Goal: Browse casually: Explore the website without a specific task or goal

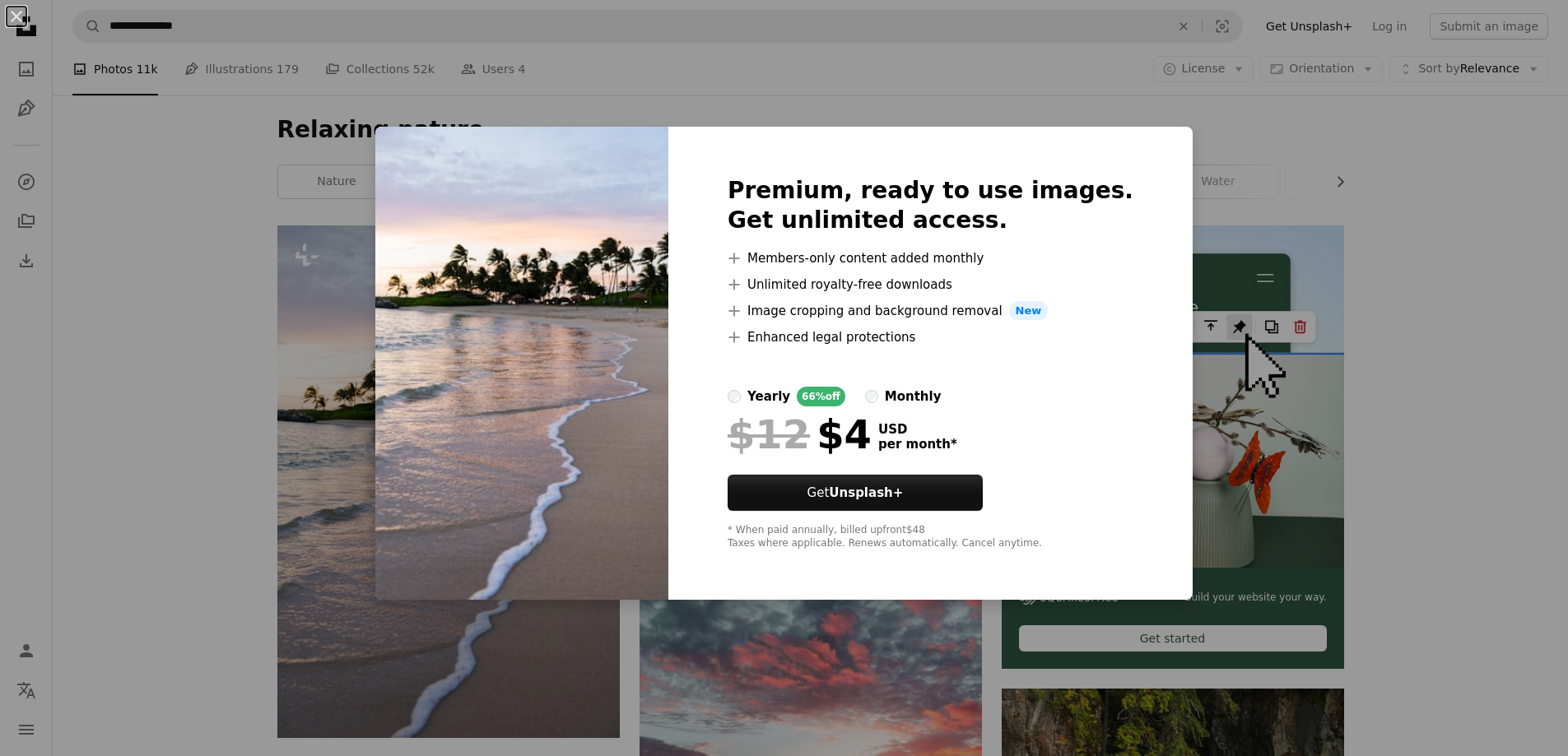
scroll to position [165, 0]
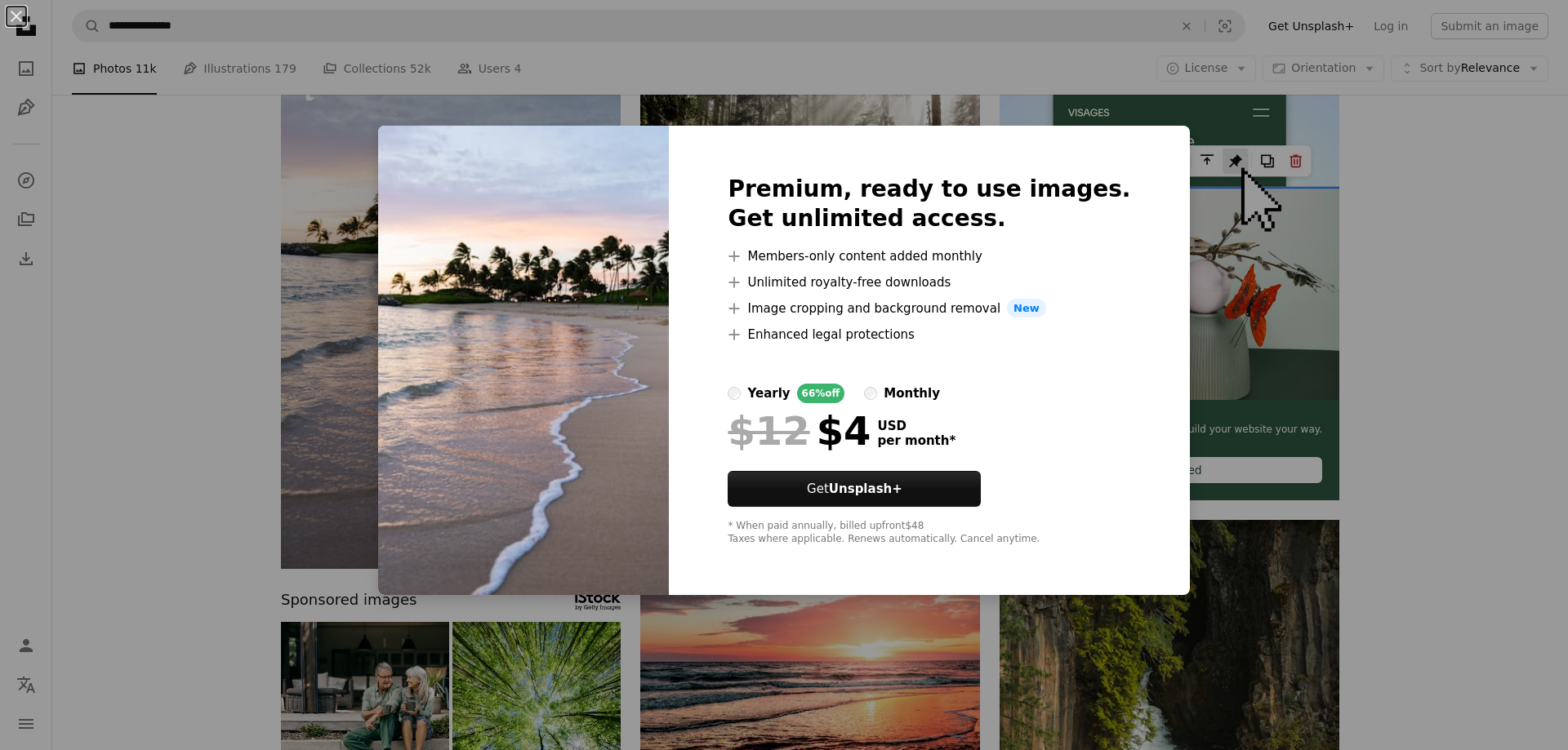
click at [680, 16] on div "An X shape Premium, ready to use images. Get unlimited access. A plus sign Memb…" at bounding box center [784, 375] width 1568 height 750
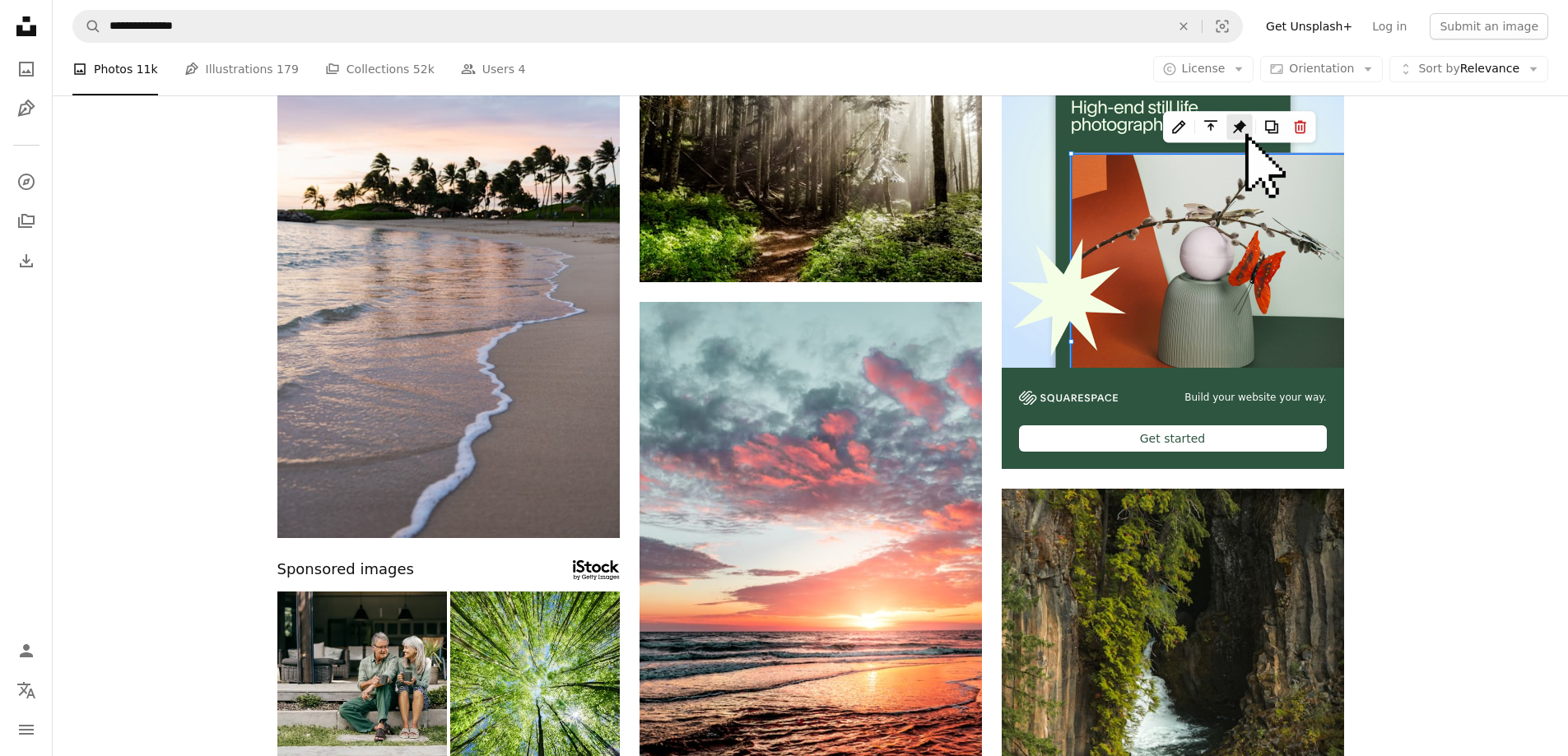
scroll to position [0, 0]
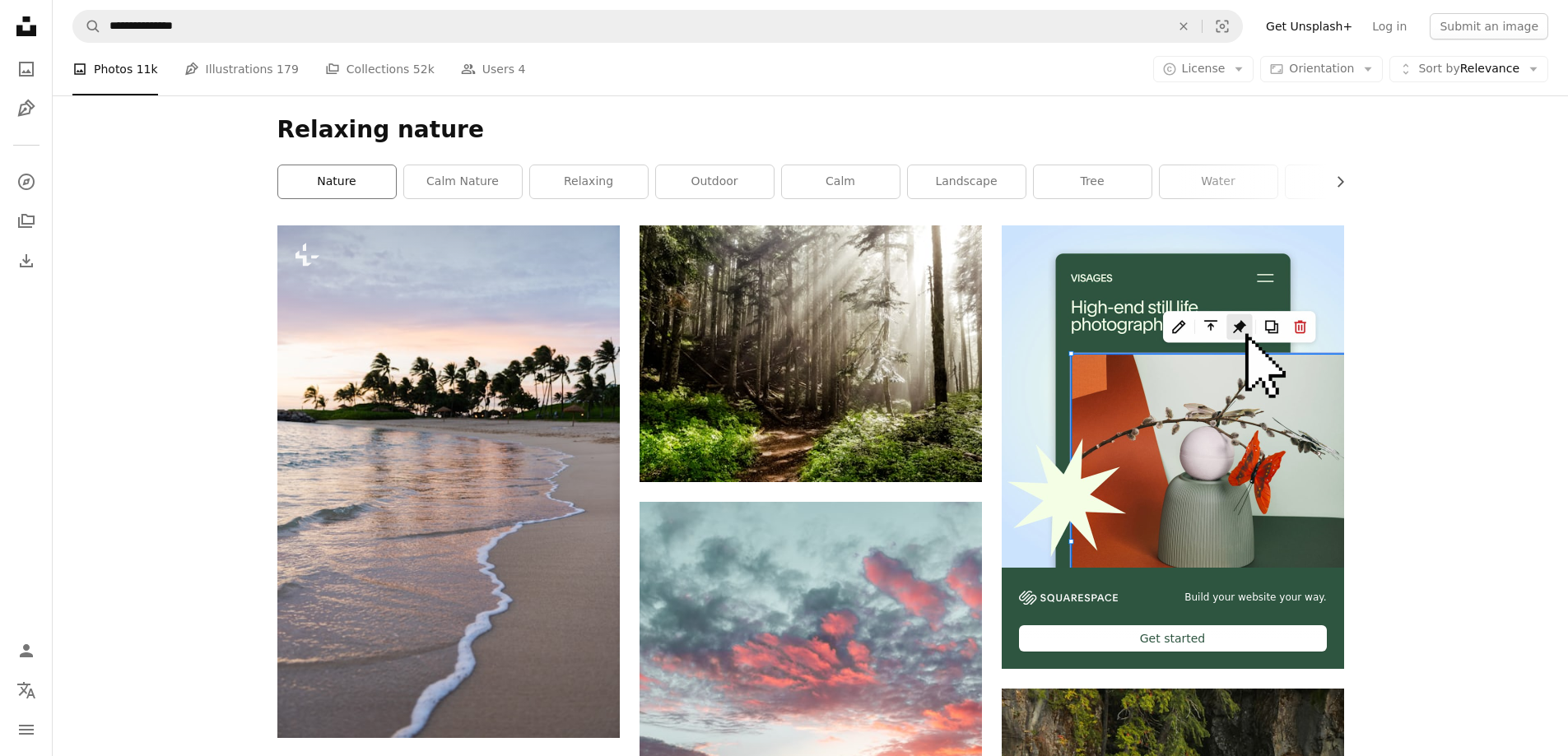
click at [365, 185] on link "nature" at bounding box center [337, 182] width 118 height 33
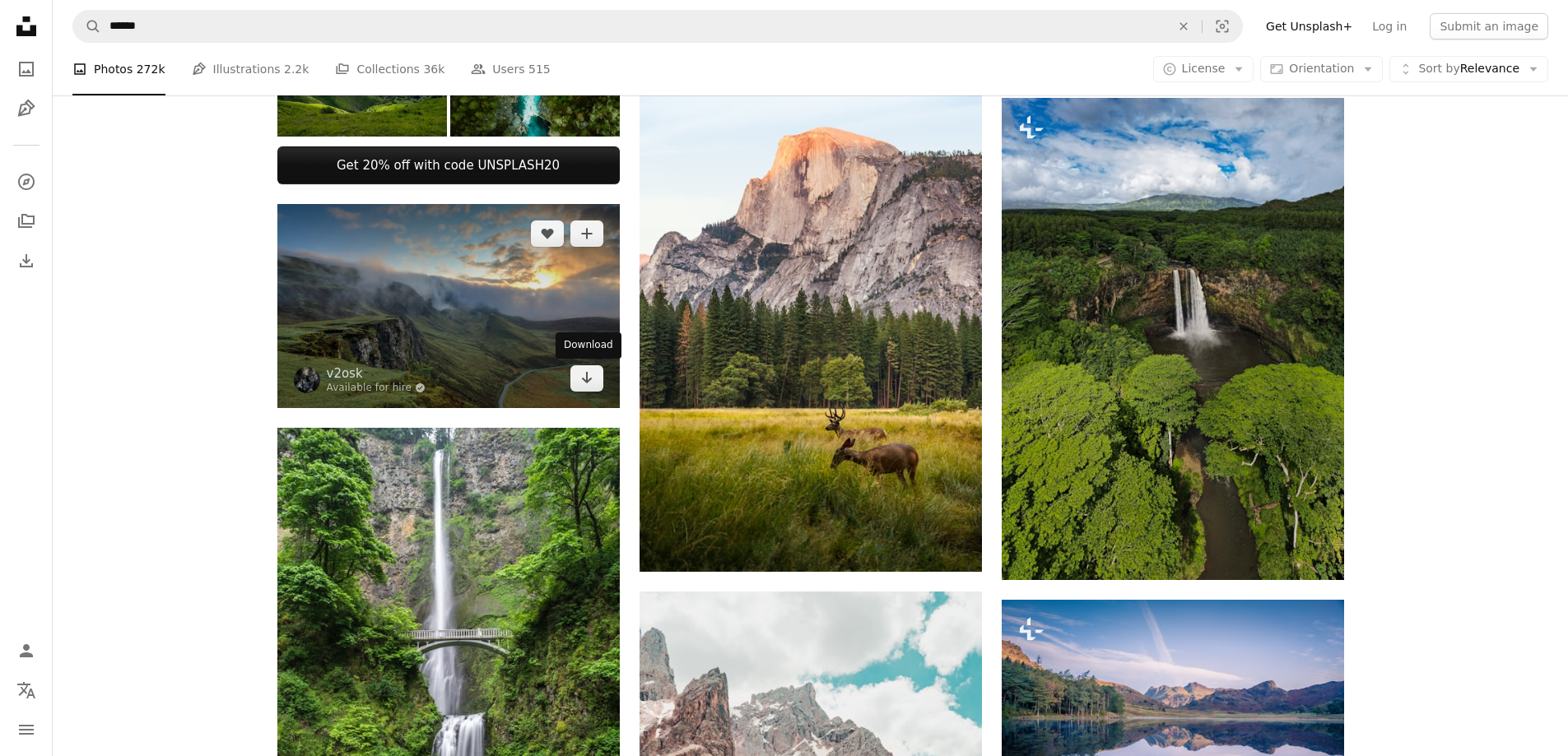
scroll to position [1152, 0]
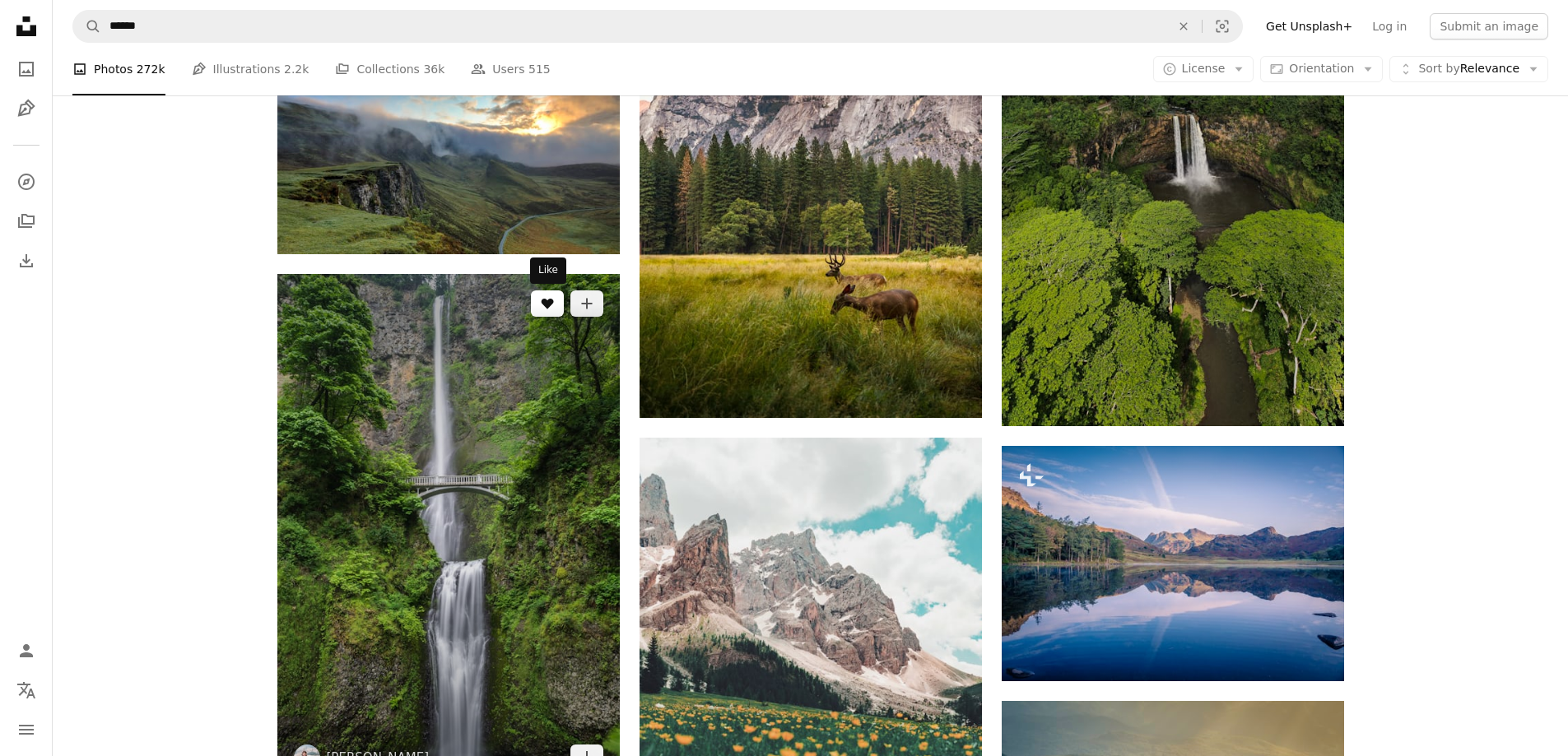
click at [549, 307] on icon "A heart" at bounding box center [547, 304] width 14 height 14
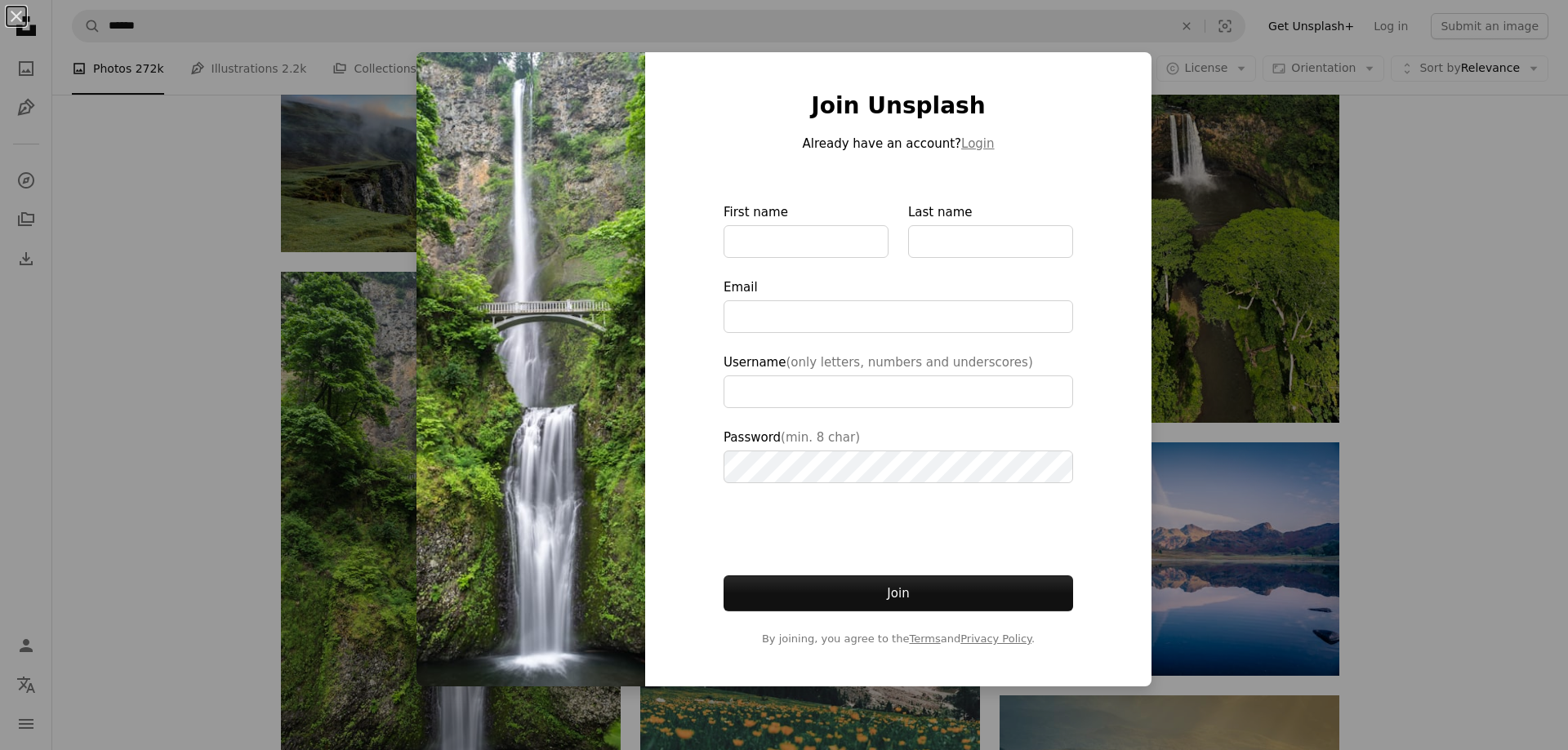
click at [524, 349] on img at bounding box center [531, 368] width 229 height 634
click at [283, 146] on div "An X shape Join Unsplash Already have an account? Login First name Last name Em…" at bounding box center [784, 375] width 1568 height 750
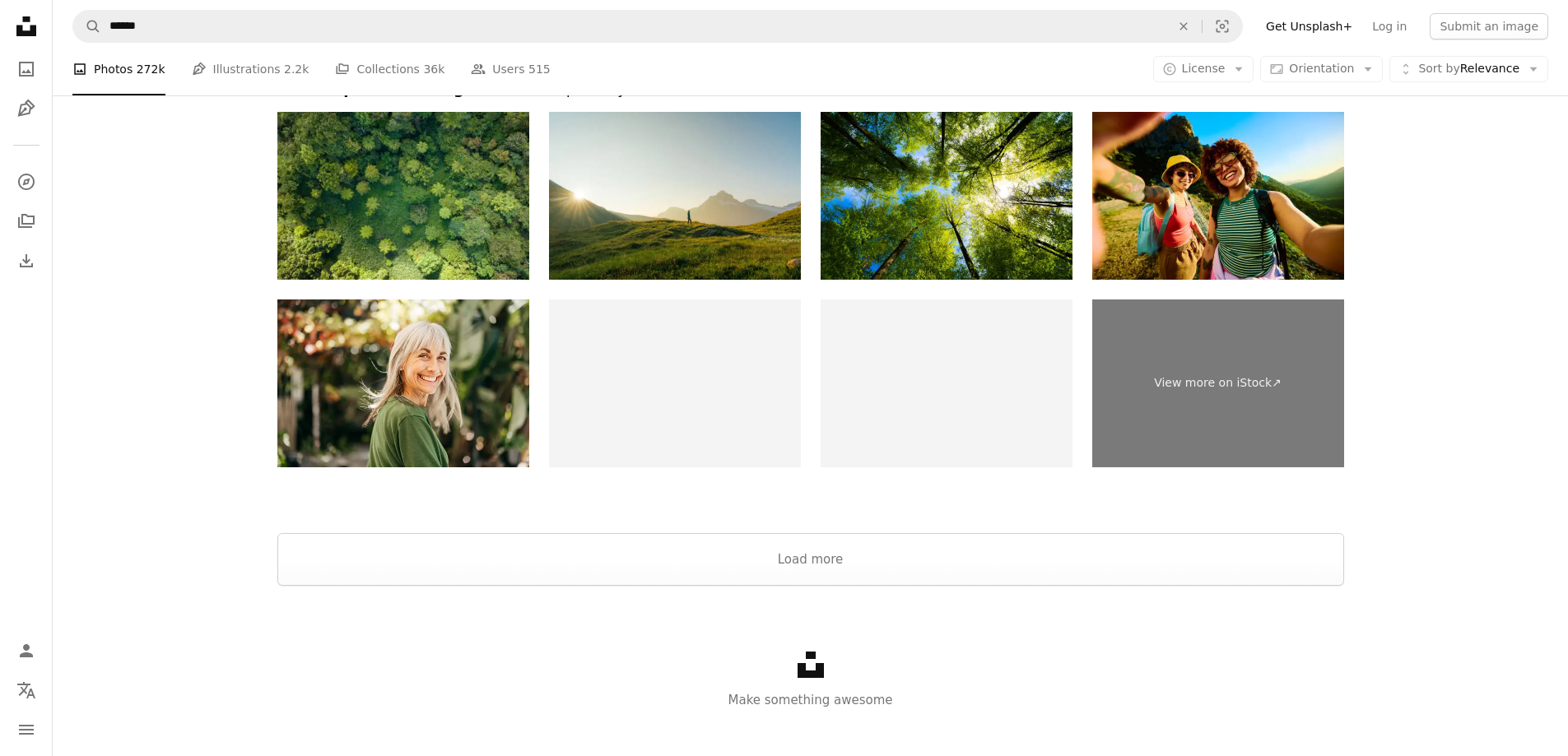
scroll to position [3427, 0]
